Goal: Find specific page/section: Find specific page/section

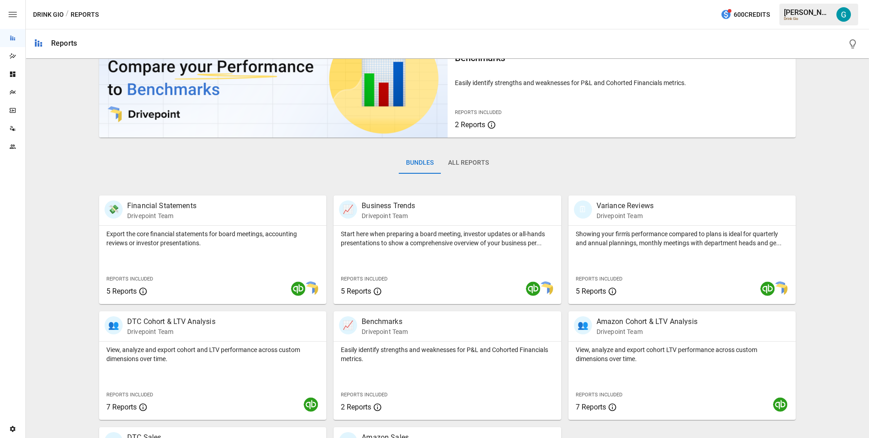
scroll to position [50, 0]
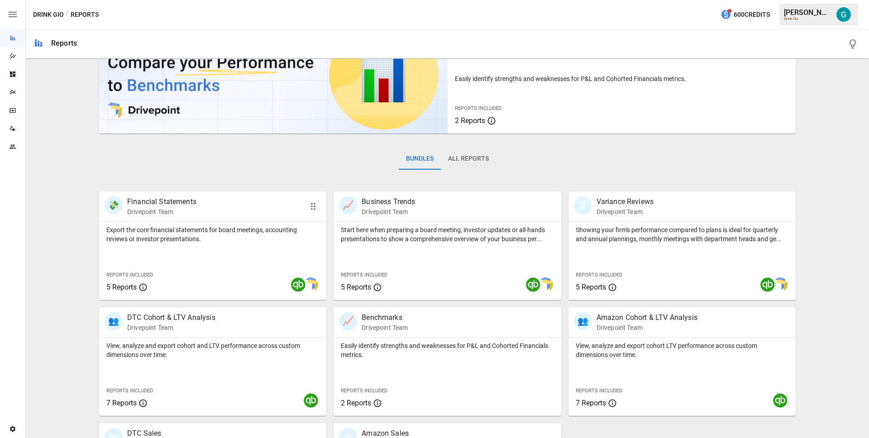
click at [168, 208] on p "Drivepoint Team" at bounding box center [161, 211] width 69 height 9
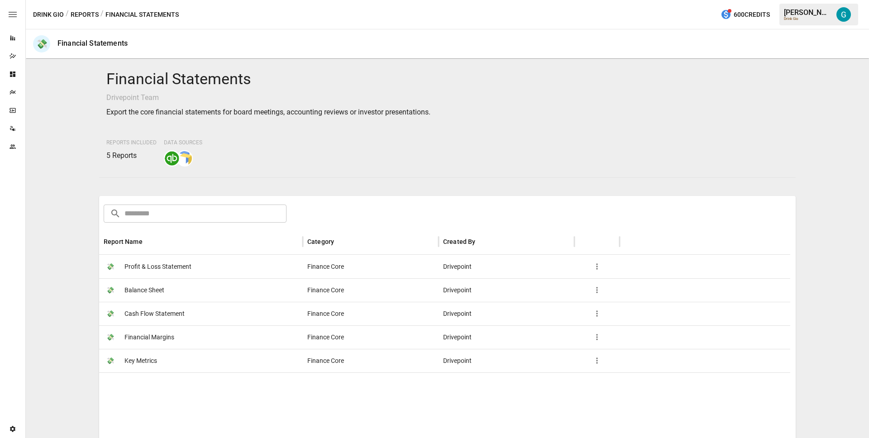
click at [169, 265] on span "Profit & Loss Statement" at bounding box center [158, 266] width 67 height 23
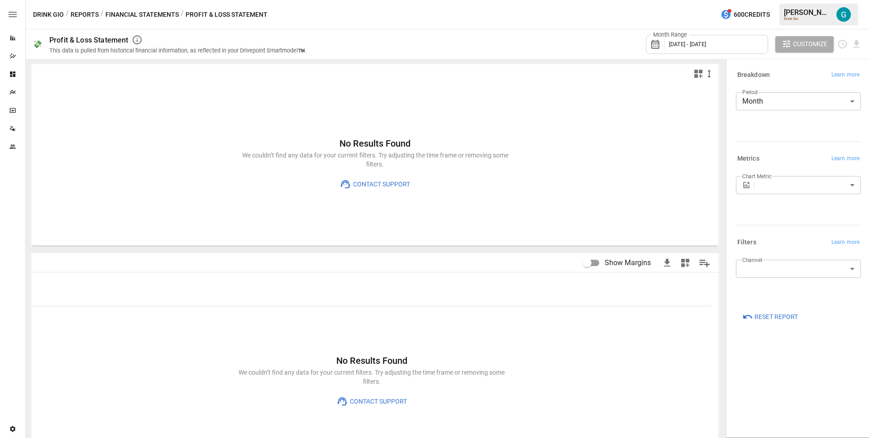
click at [140, 14] on button "Financial Statements" at bounding box center [142, 14] width 73 height 11
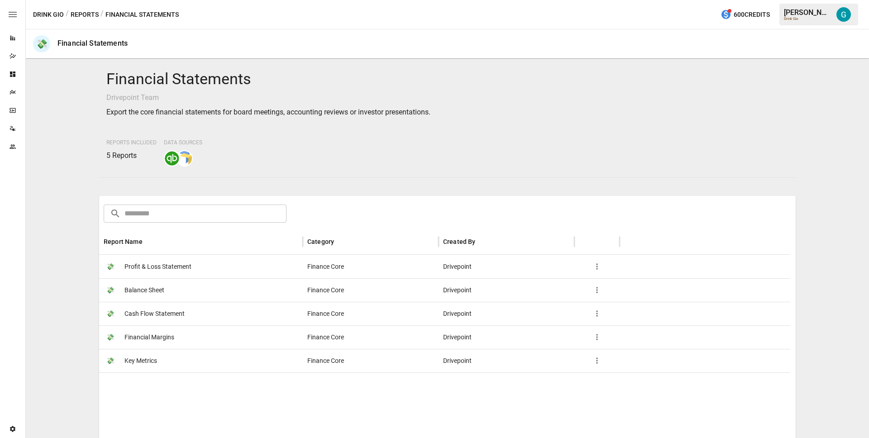
click at [254, 19] on div "Drink Gio / Reports / Financial Statements 600 Credits [PERSON_NAME] Drink Gio" at bounding box center [448, 14] width 844 height 29
click at [16, 111] on div "SmartModel" at bounding box center [12, 110] width 25 height 7
